Goal: Task Accomplishment & Management: Use online tool/utility

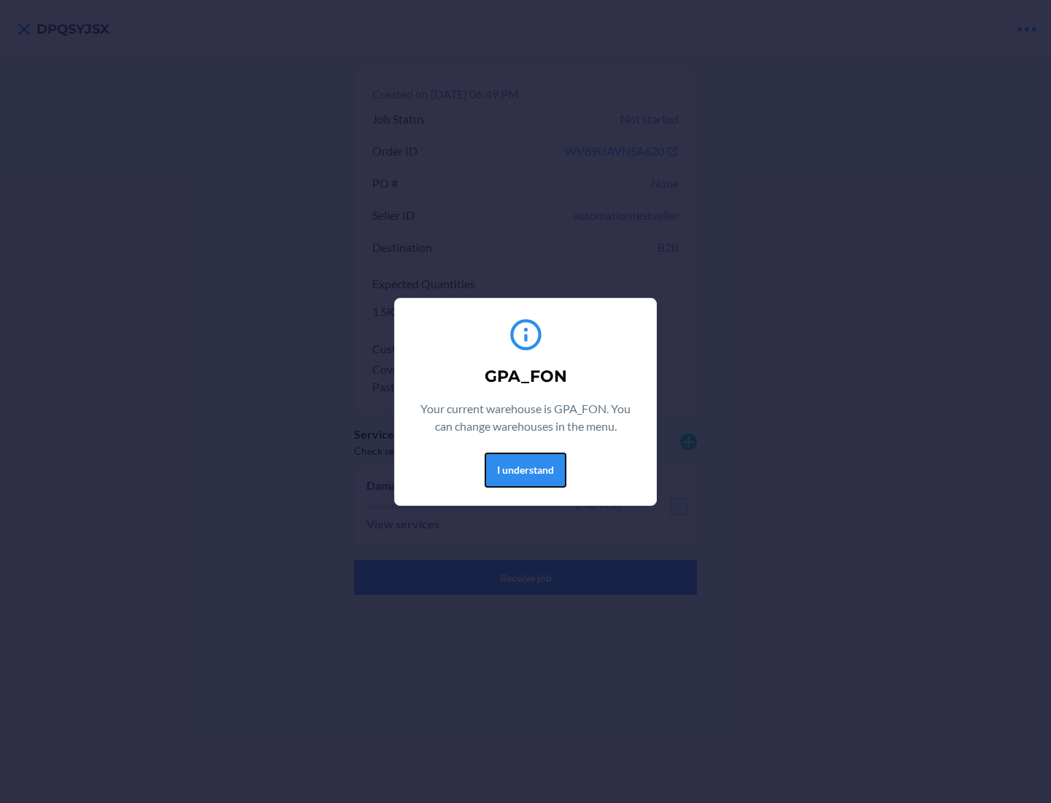
click at [525, 469] on button "I understand" at bounding box center [525, 469] width 82 height 35
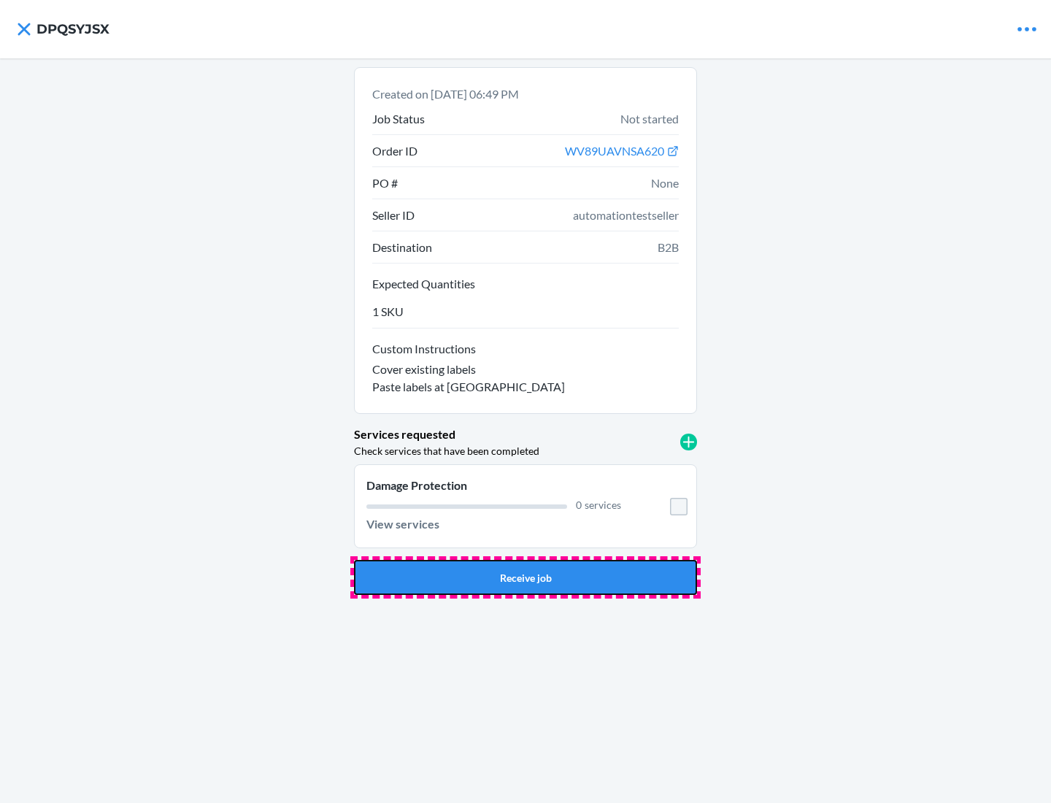
click at [525, 577] on button "Receive job" at bounding box center [525, 577] width 343 height 35
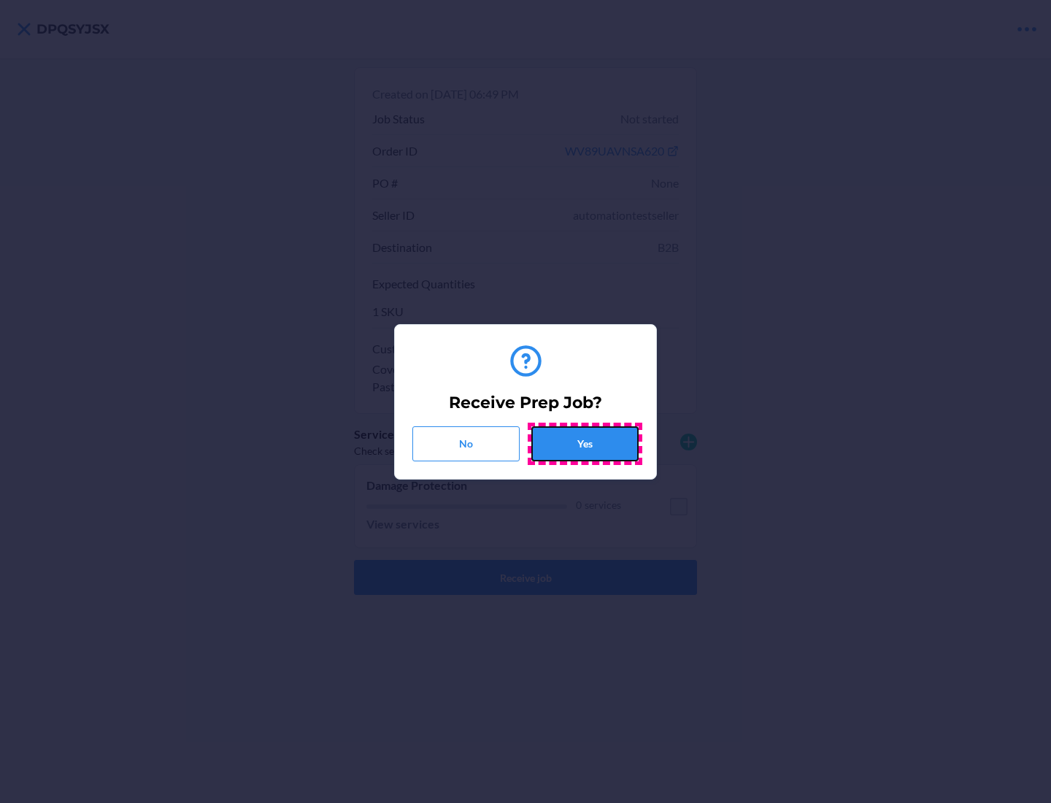
click at [584, 443] on button "Yes" at bounding box center [584, 443] width 107 height 35
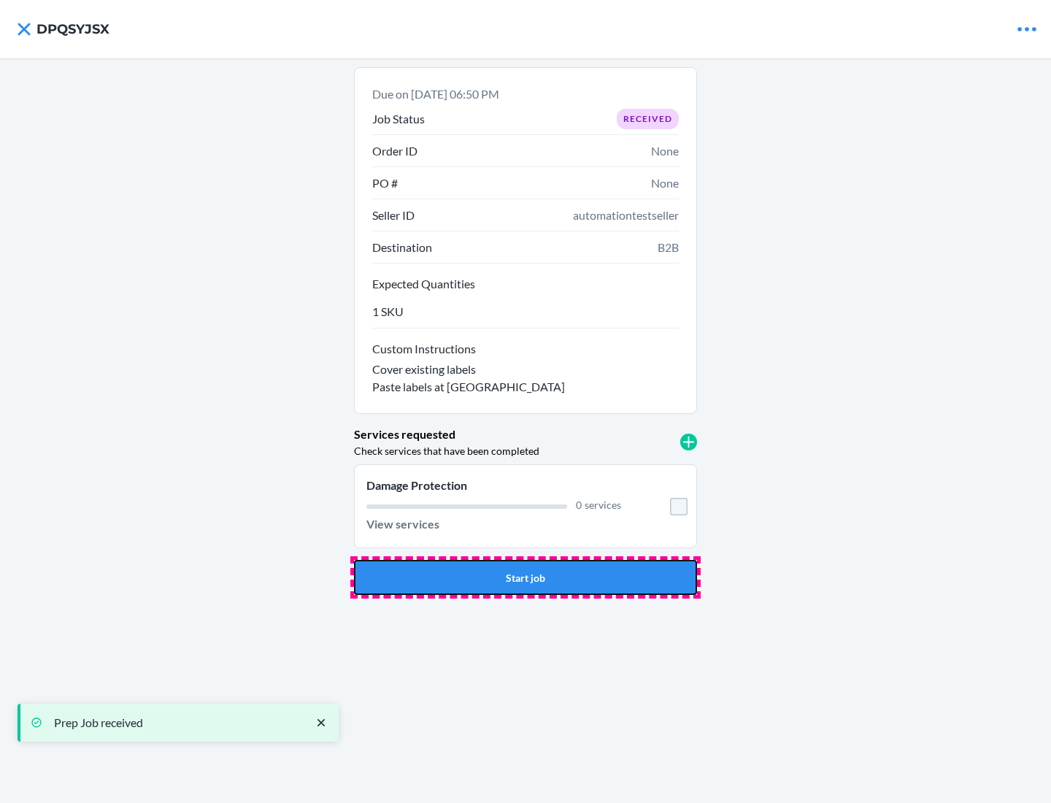
click at [525, 577] on button "Start job" at bounding box center [525, 577] width 343 height 35
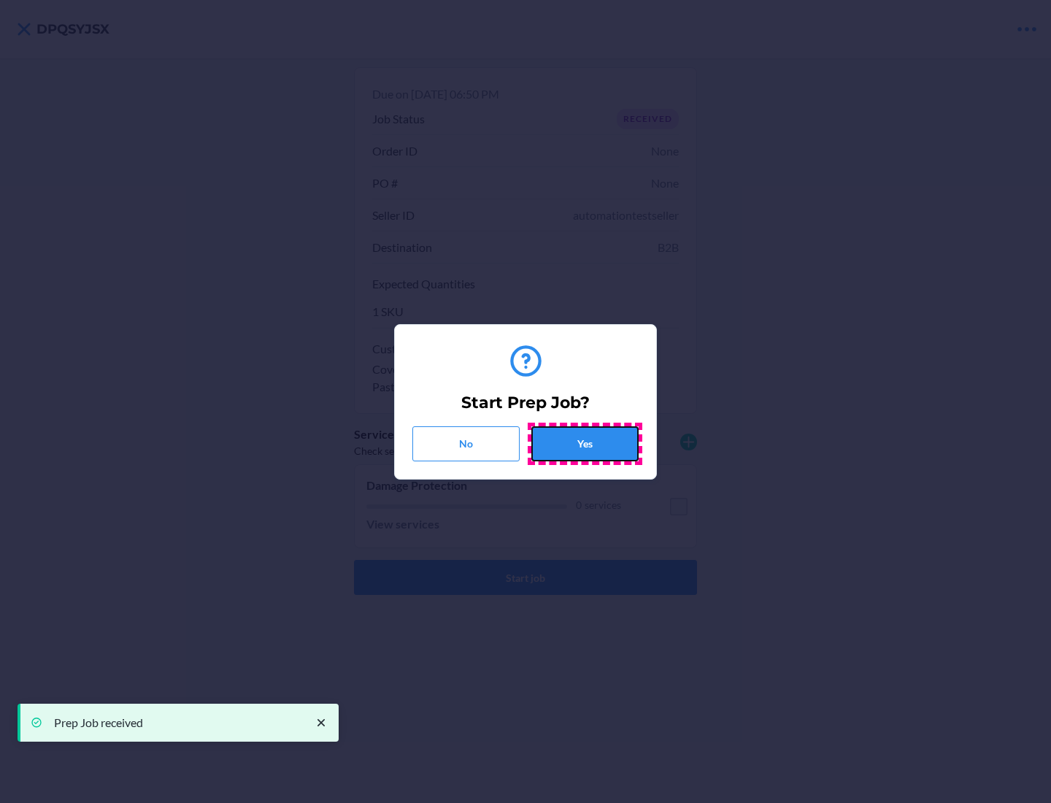
click at [584, 443] on button "Yes" at bounding box center [584, 443] width 107 height 35
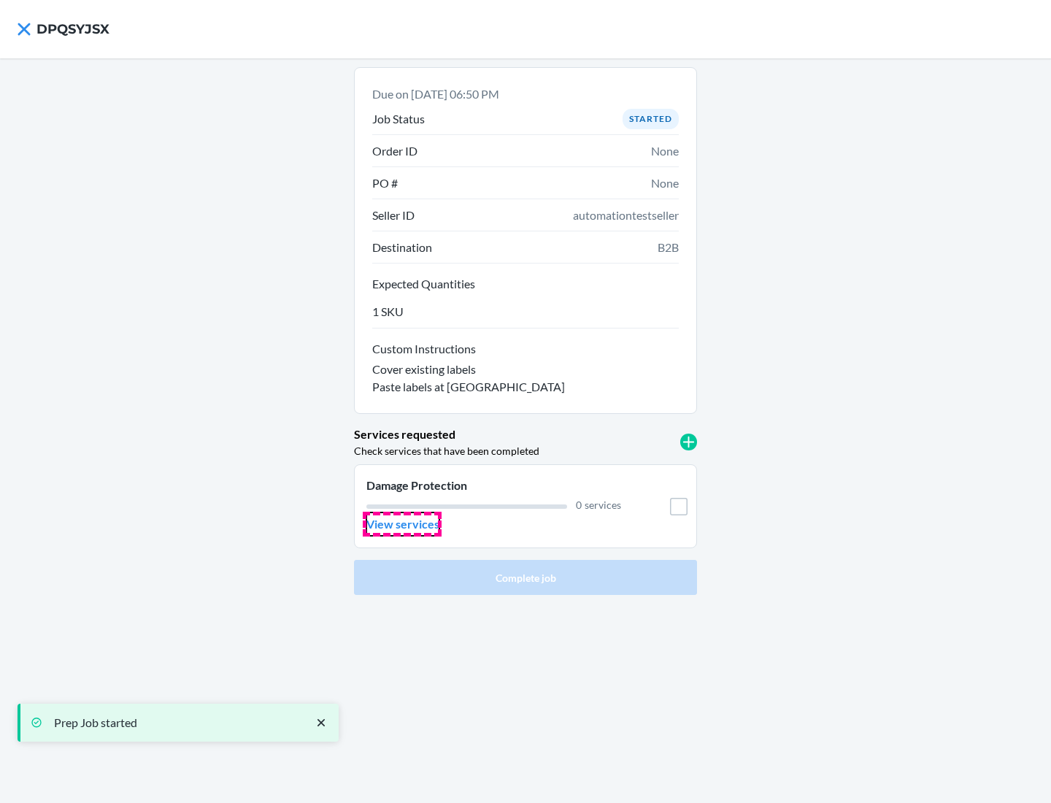
click at [402, 524] on p "View services" at bounding box center [402, 524] width 73 height 18
